Goal: Task Accomplishment & Management: Complete application form

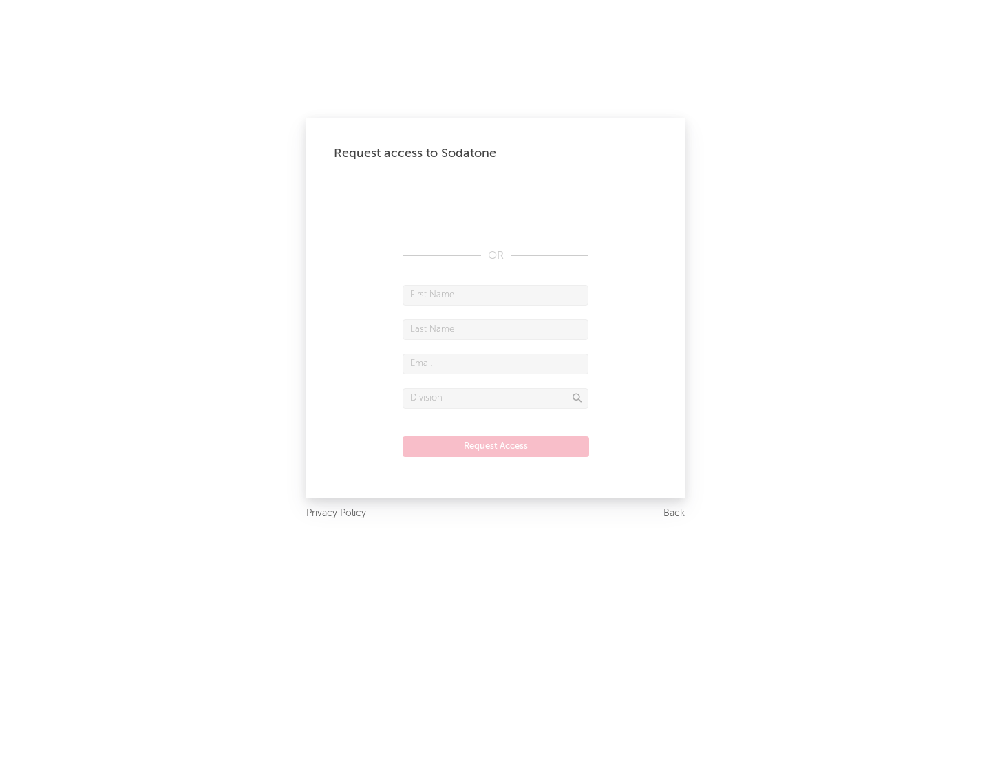
click at [495, 294] on input "text" at bounding box center [495, 295] width 186 height 21
type input "[PERSON_NAME]"
click at [495, 329] on input "text" at bounding box center [495, 329] width 186 height 21
type input "[PERSON_NAME]"
click at [495, 363] on input "text" at bounding box center [495, 364] width 186 height 21
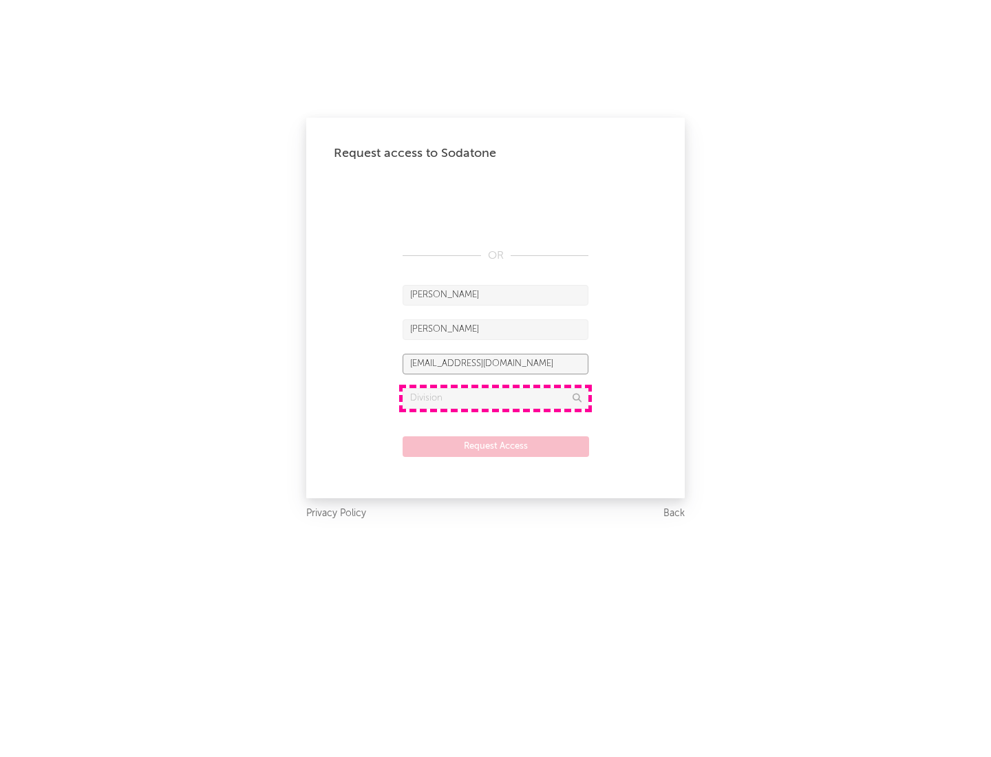
type input "[EMAIL_ADDRESS][DOMAIN_NAME]"
click at [495, 398] on input "text" at bounding box center [495, 398] width 186 height 21
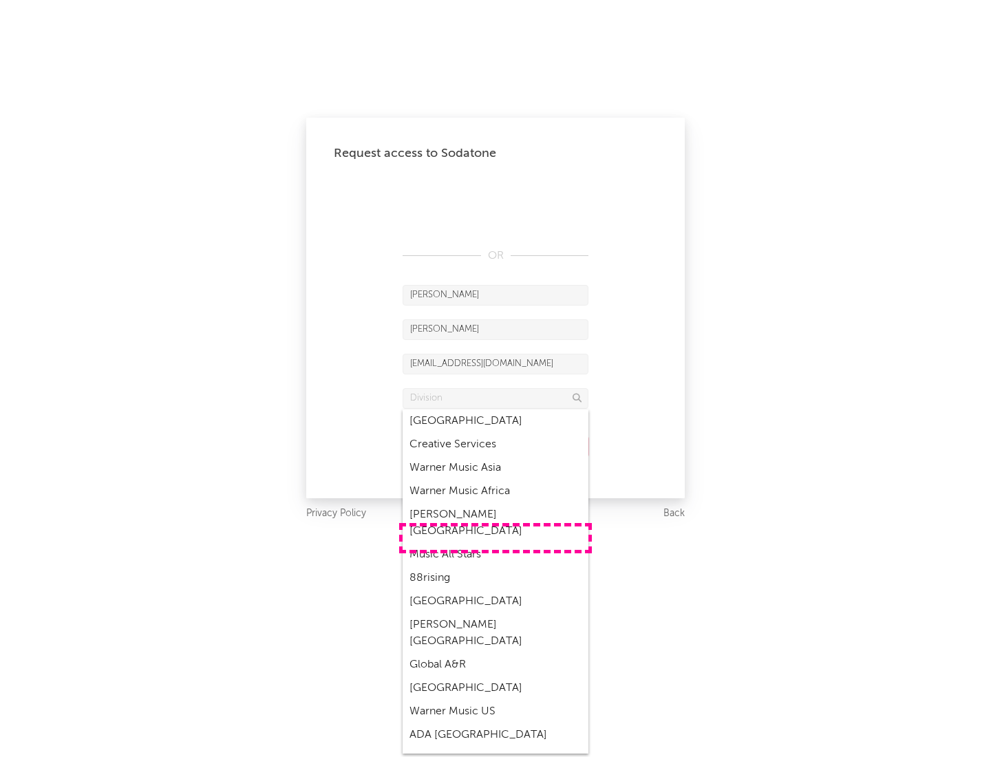
click at [495, 543] on div "Music All Stars" at bounding box center [495, 554] width 186 height 23
type input "Music All Stars"
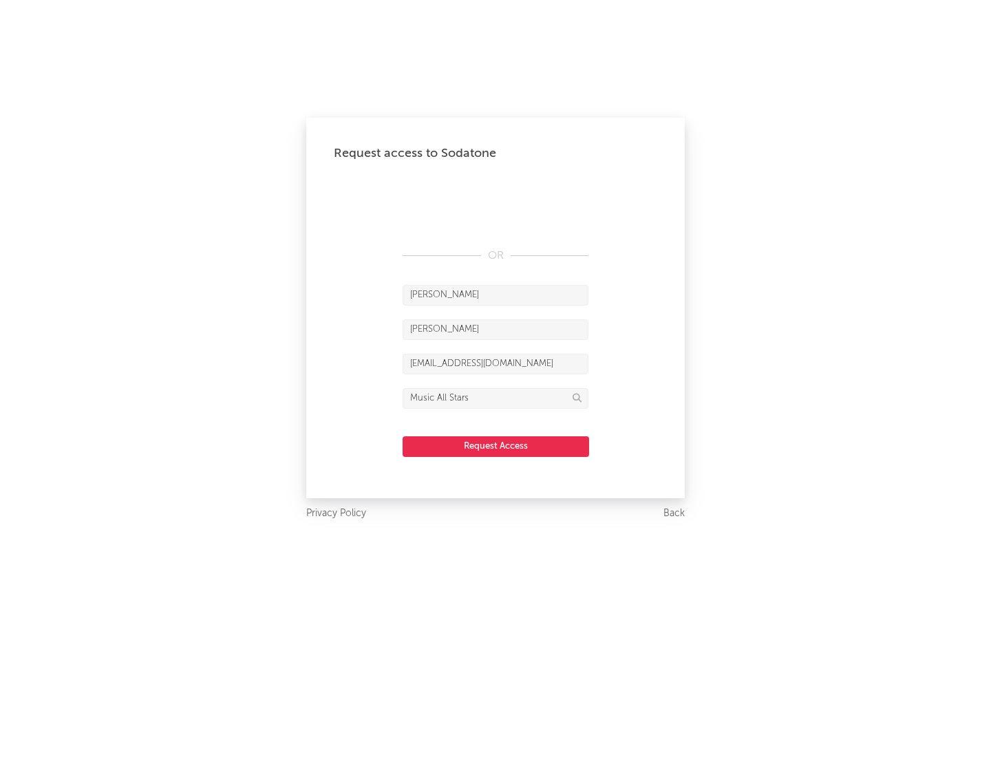
click at [495, 446] on button "Request Access" at bounding box center [495, 446] width 186 height 21
